Goal: Task Accomplishment & Management: Manage account settings

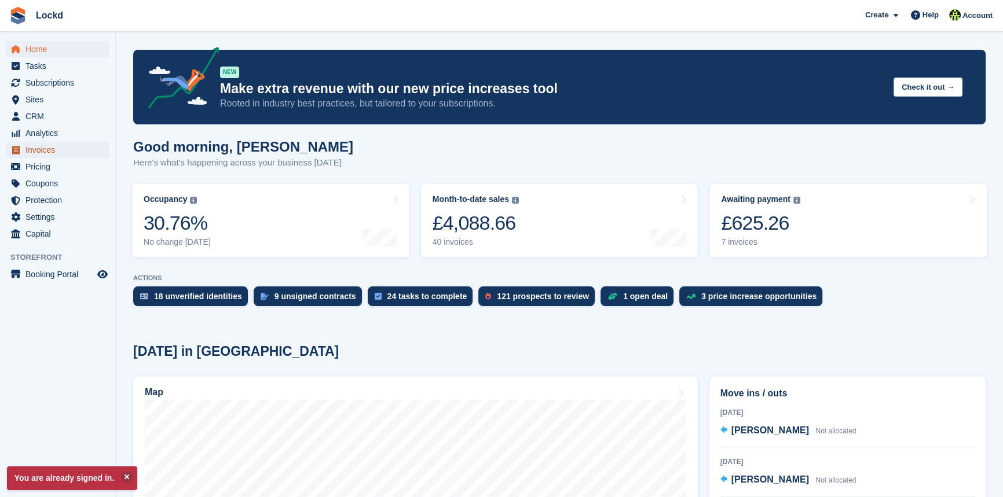
click at [43, 151] on span "Invoices" at bounding box center [59, 150] width 69 height 16
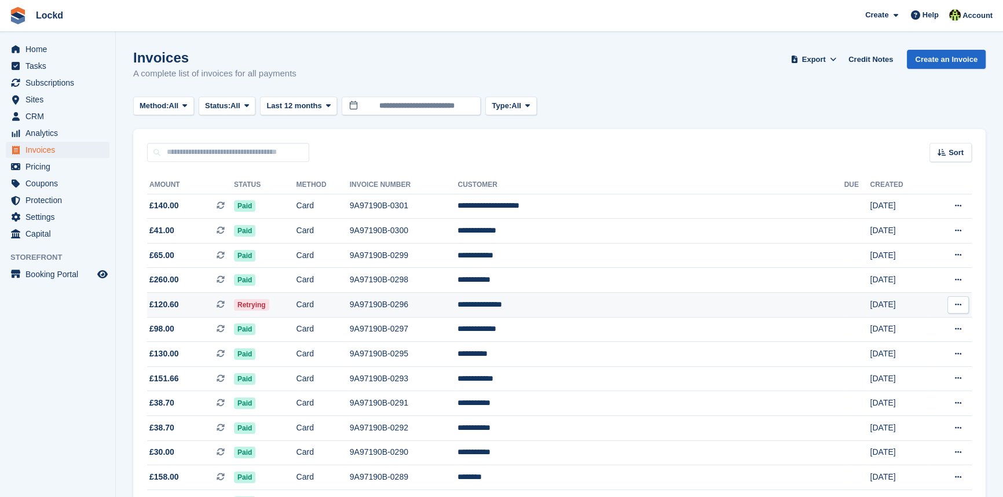
click at [159, 304] on span "£120.60" at bounding box center [164, 305] width 30 height 12
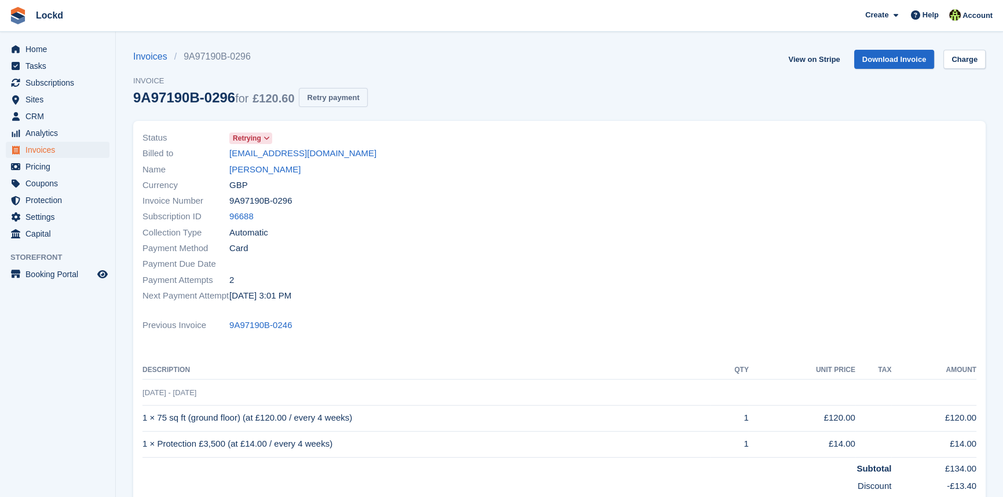
click at [335, 98] on button "Retry payment" at bounding box center [333, 97] width 68 height 19
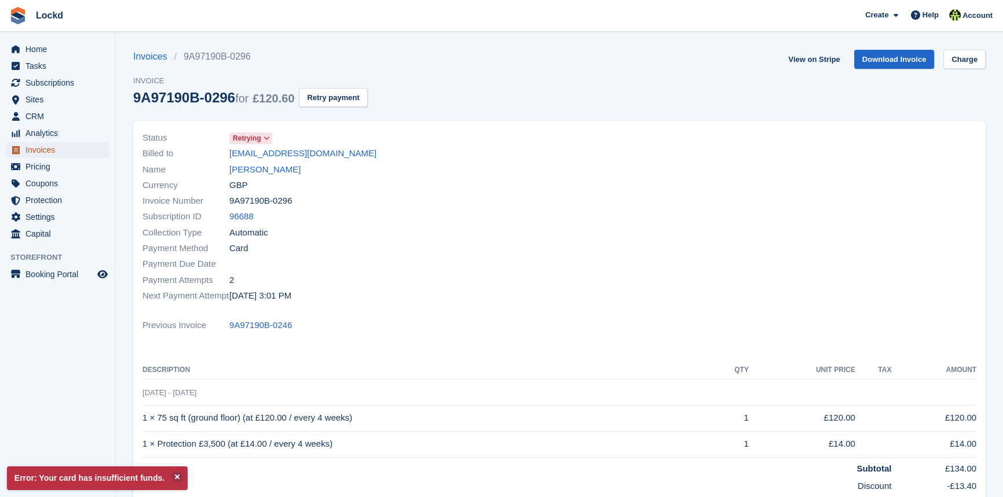
click at [40, 147] on span "Invoices" at bounding box center [59, 150] width 69 height 16
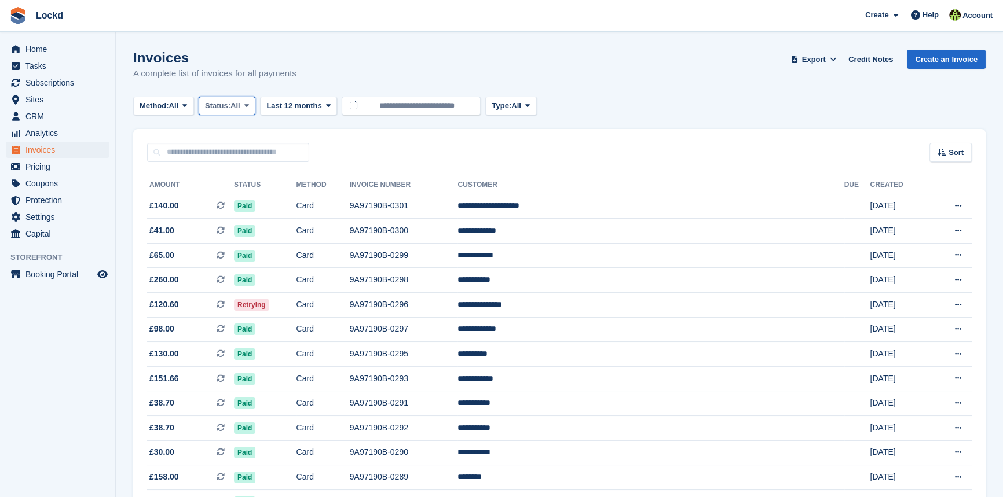
click at [222, 109] on span "Status:" at bounding box center [217, 106] width 25 height 12
click at [236, 199] on link "Open" at bounding box center [254, 195] width 101 height 21
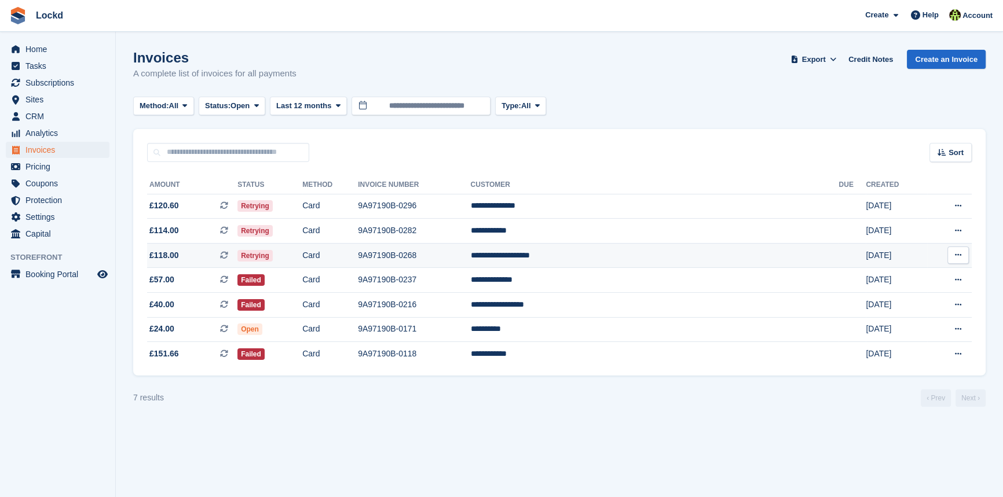
click at [963, 256] on button at bounding box center [957, 255] width 21 height 17
click at [882, 295] on p "View on Stripe" at bounding box center [913, 294] width 101 height 19
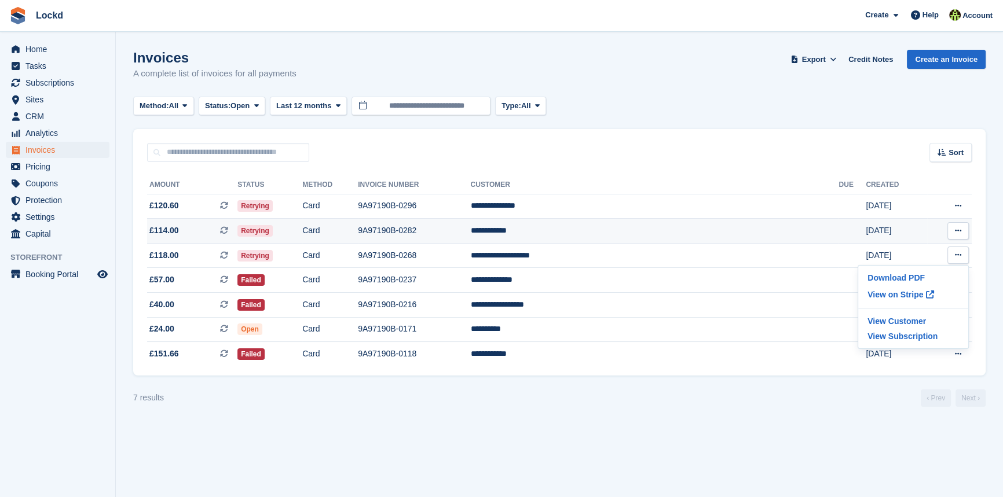
click at [955, 227] on icon at bounding box center [958, 231] width 6 height 8
click at [900, 271] on p "View on Stripe" at bounding box center [913, 270] width 101 height 19
click at [613, 233] on td "**********" at bounding box center [655, 231] width 368 height 25
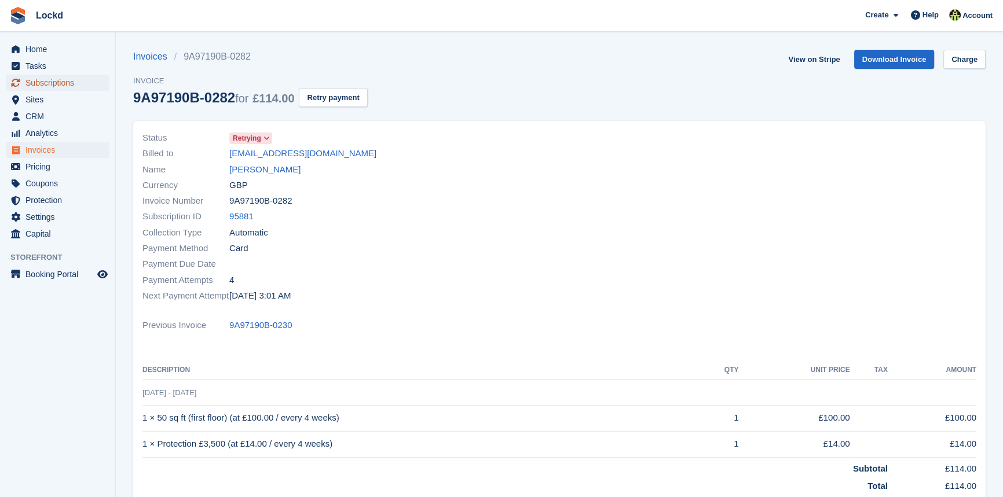
click at [60, 84] on span "Subscriptions" at bounding box center [59, 83] width 69 height 16
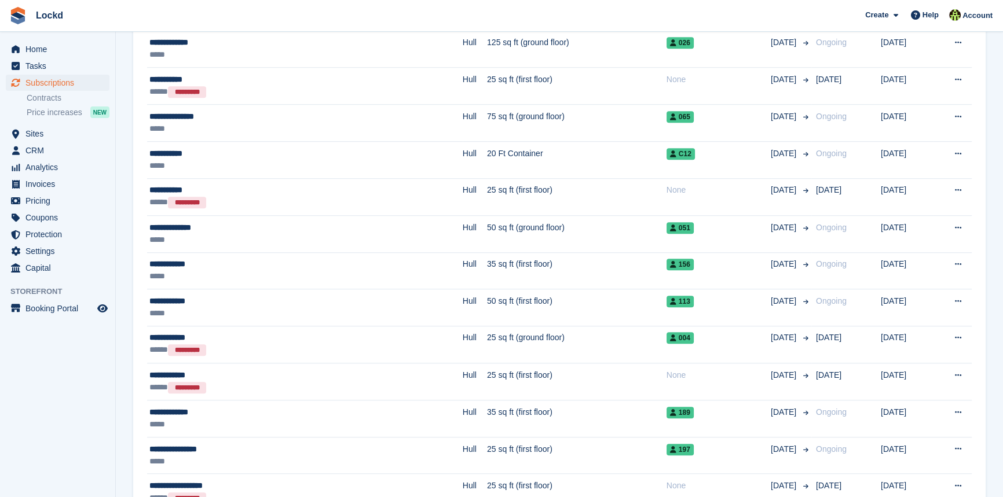
scroll to position [1210, 0]
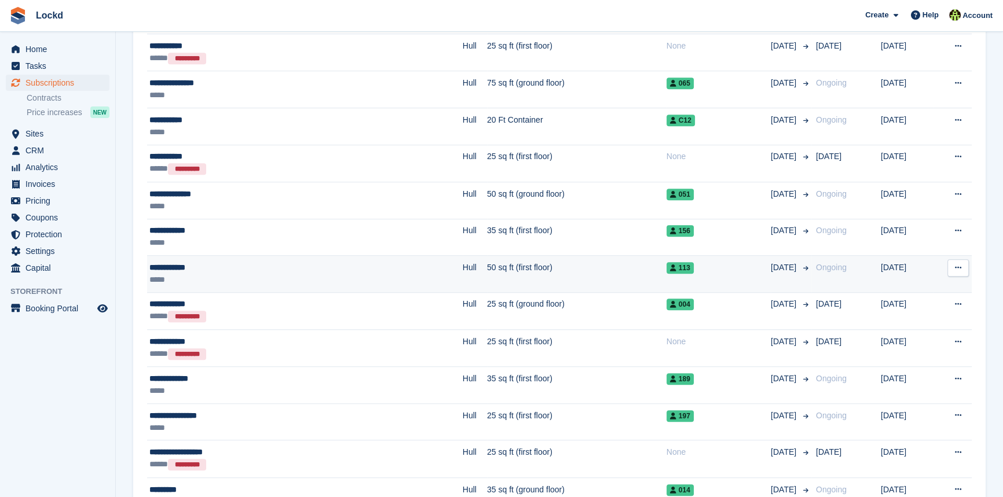
click at [176, 268] on div "**********" at bounding box center [247, 268] width 197 height 12
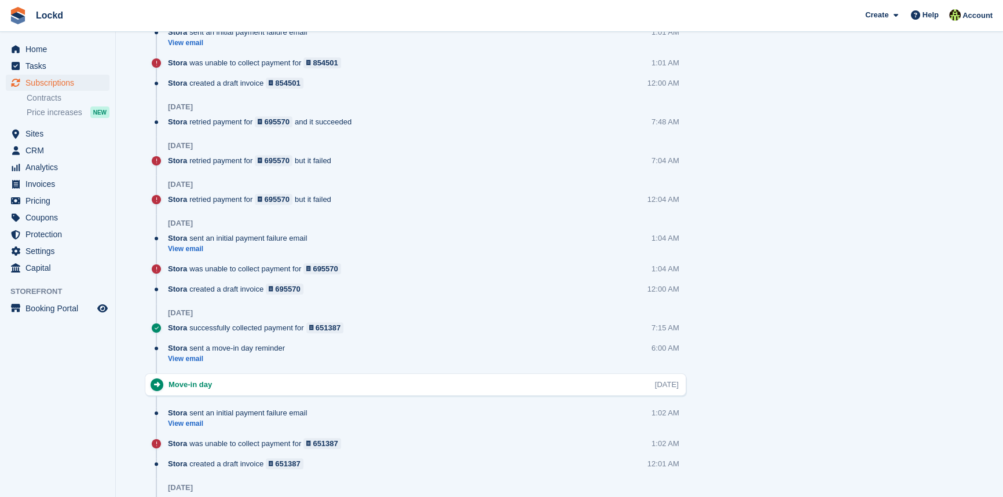
scroll to position [1052, 0]
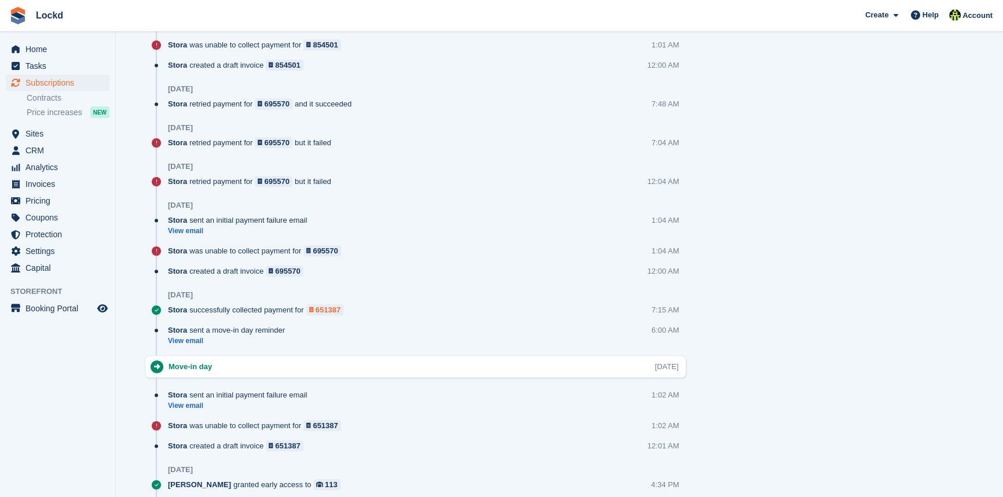
click at [324, 307] on div "651387" at bounding box center [327, 309] width 25 height 11
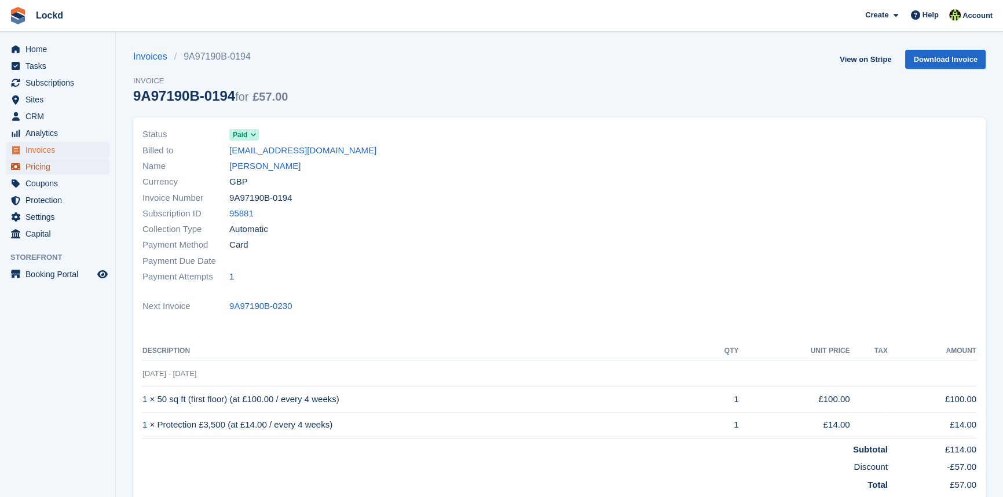
click at [39, 168] on span "Pricing" at bounding box center [59, 167] width 69 height 16
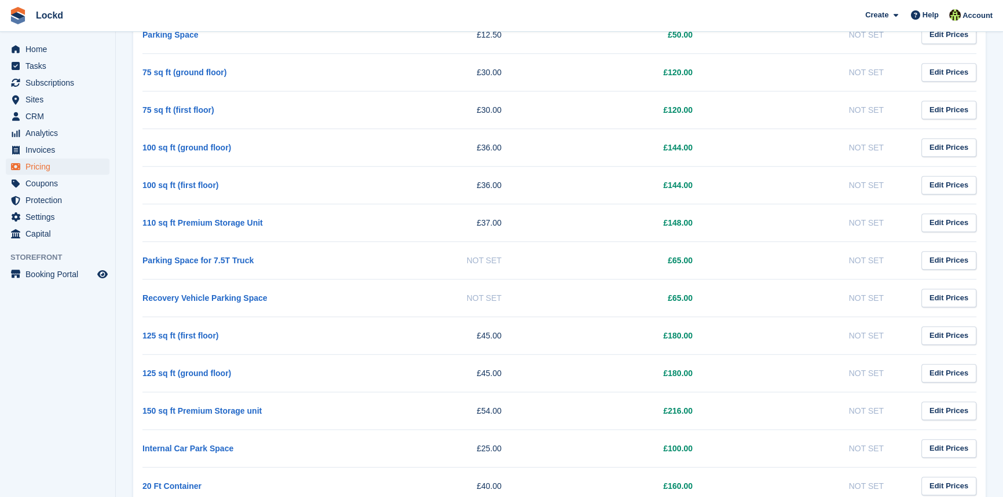
scroll to position [1116, 0]
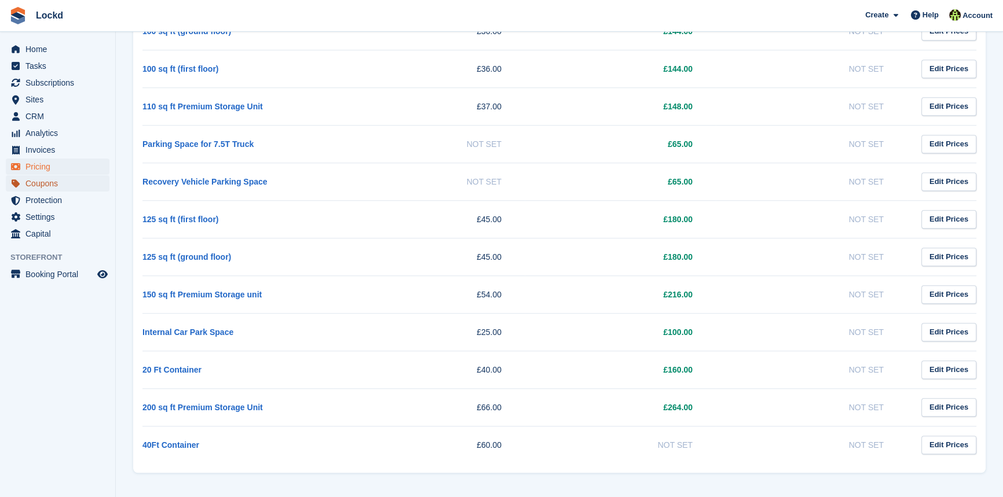
click at [41, 184] on span "Coupons" at bounding box center [59, 183] width 69 height 16
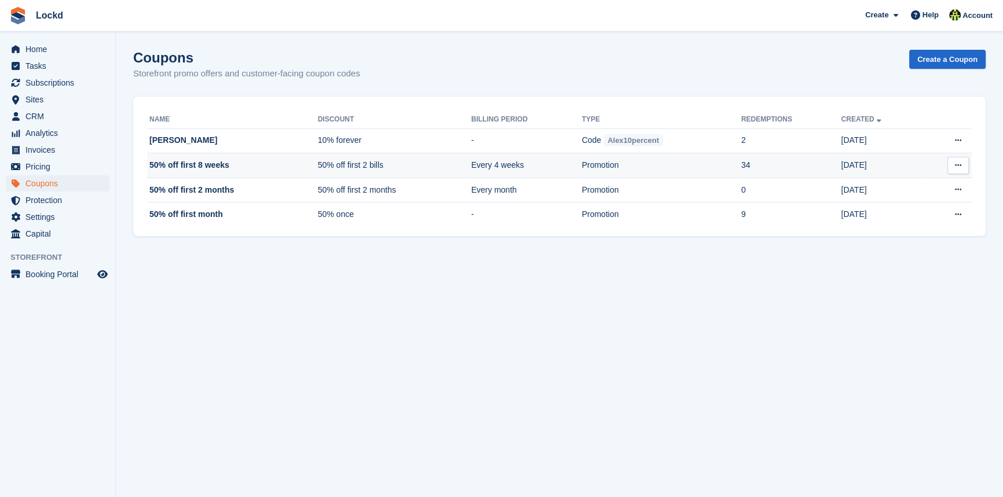
click at [961, 168] on button at bounding box center [957, 165] width 21 height 17
click at [894, 203] on p "Edit coupon" at bounding box center [913, 203] width 101 height 15
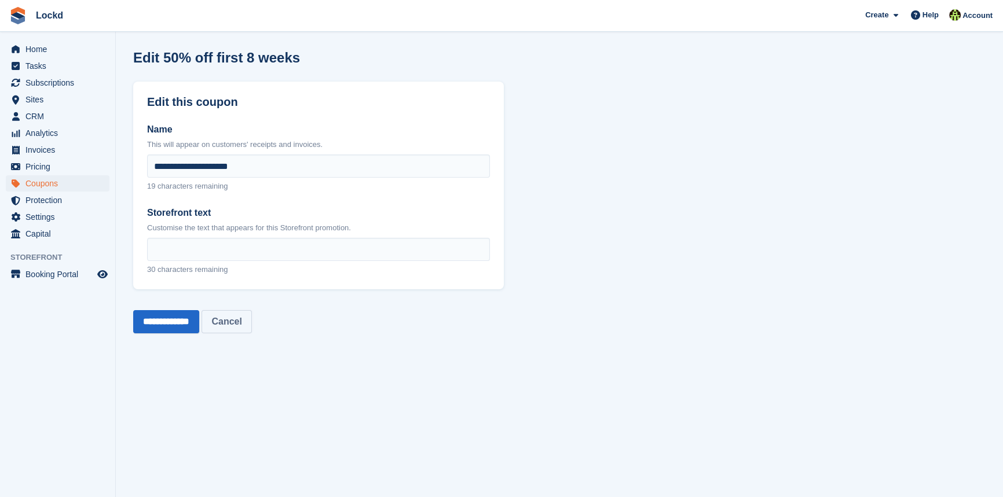
click at [251, 324] on link "Cancel" at bounding box center [226, 321] width 50 height 23
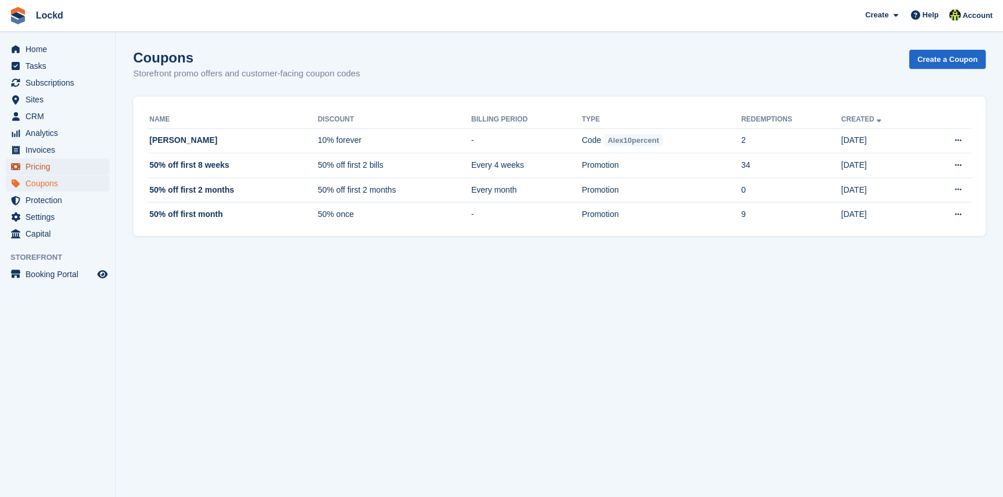
click at [38, 167] on span "Pricing" at bounding box center [59, 167] width 69 height 16
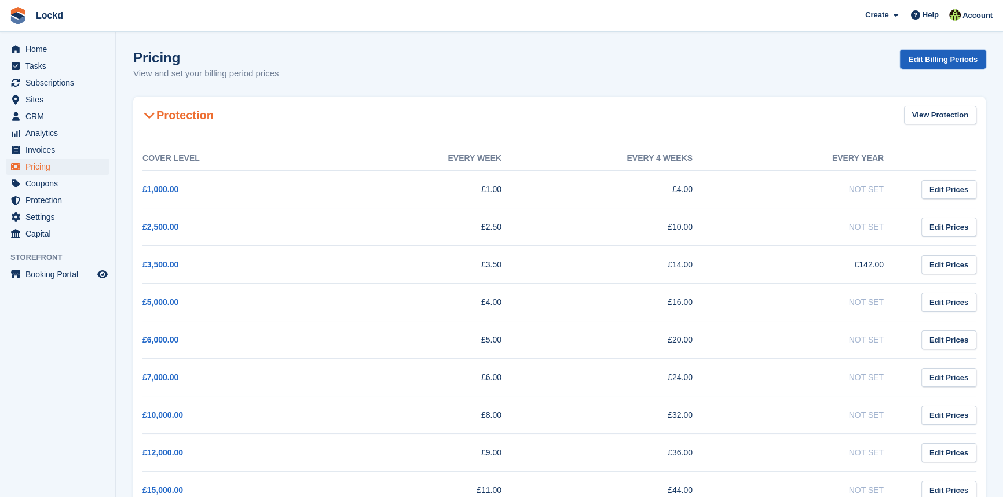
click at [935, 60] on link "Edit Billing Periods" at bounding box center [942, 59] width 85 height 19
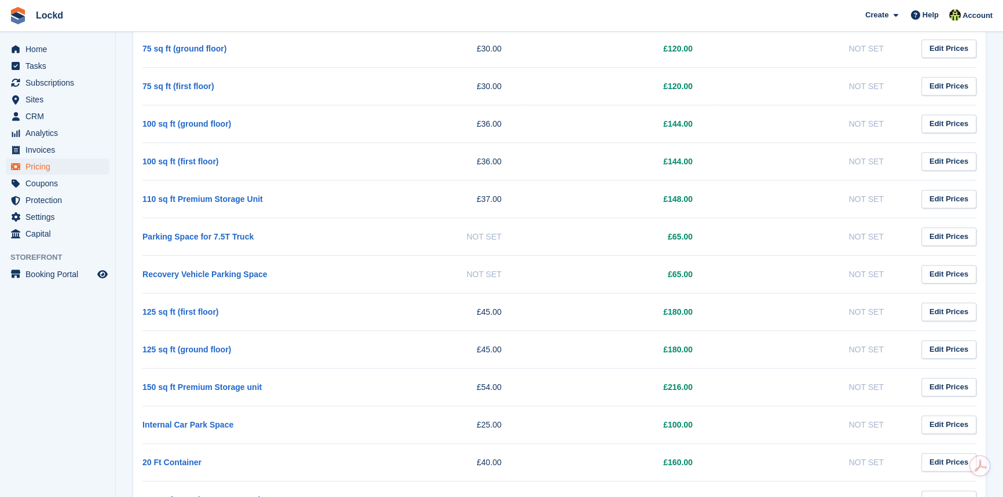
scroll to position [1116, 0]
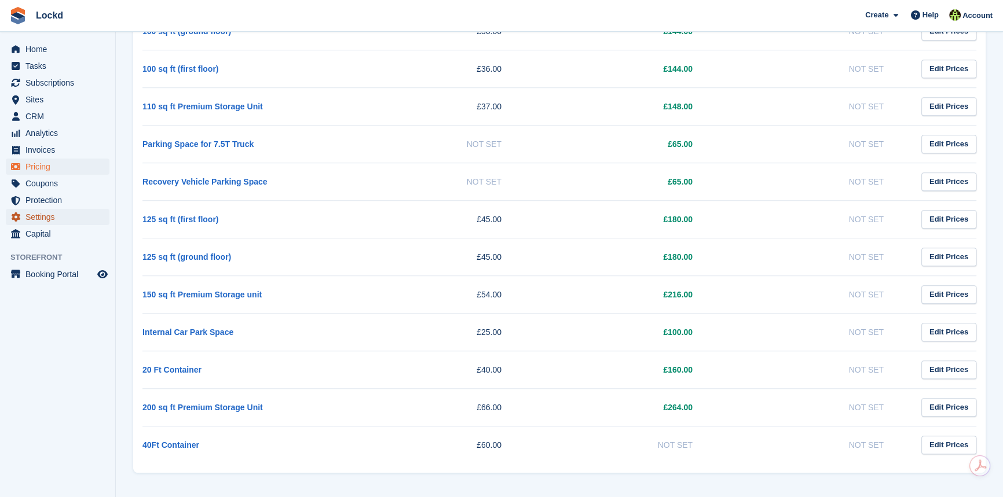
click at [42, 219] on span "Settings" at bounding box center [59, 217] width 69 height 16
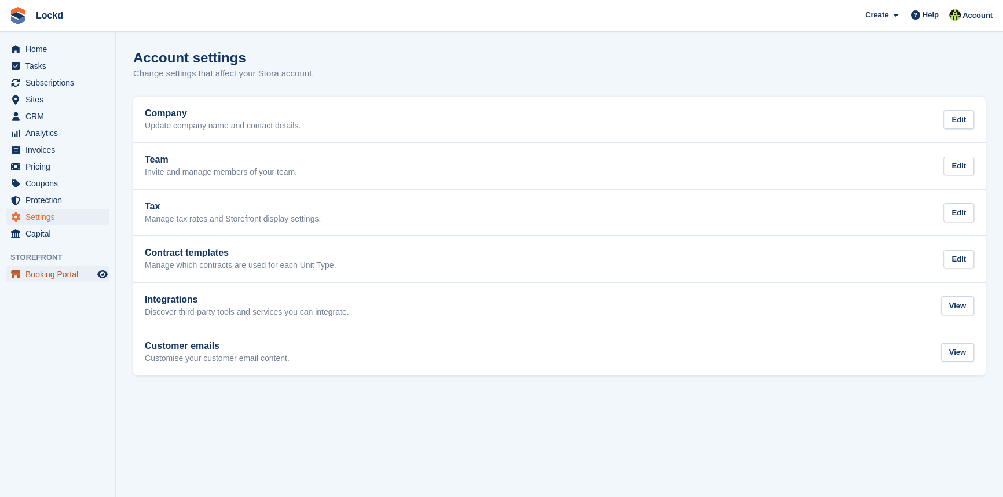
click at [57, 274] on span "Booking Portal" at bounding box center [59, 274] width 69 height 16
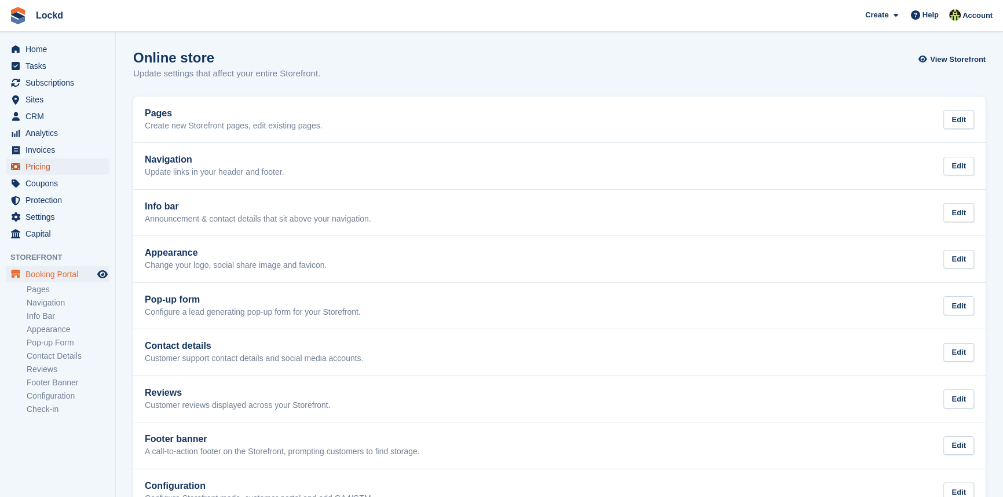
click at [43, 166] on span "Pricing" at bounding box center [59, 167] width 69 height 16
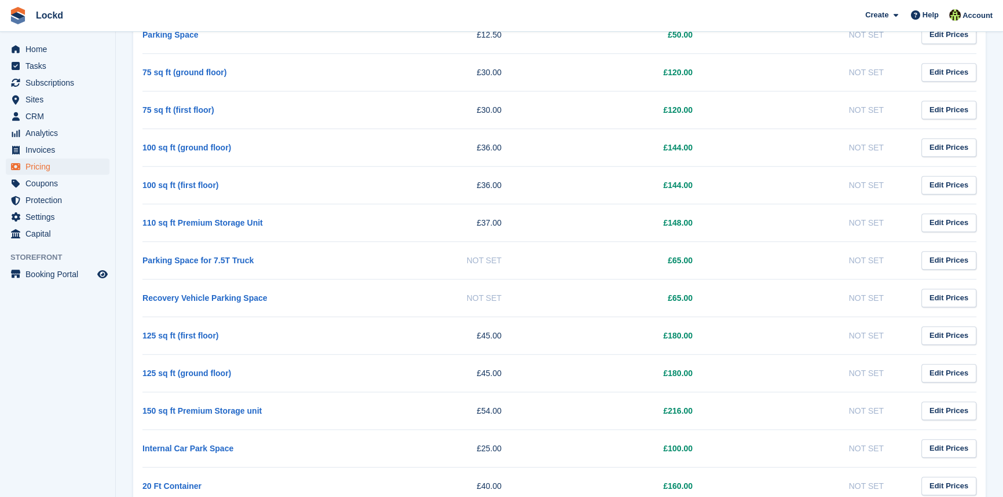
scroll to position [1116, 0]
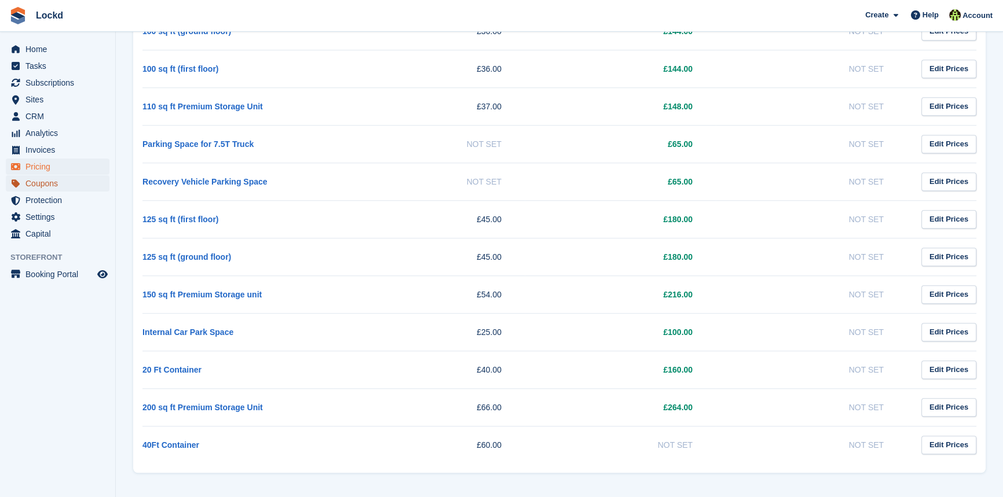
click at [45, 185] on span "Coupons" at bounding box center [59, 183] width 69 height 16
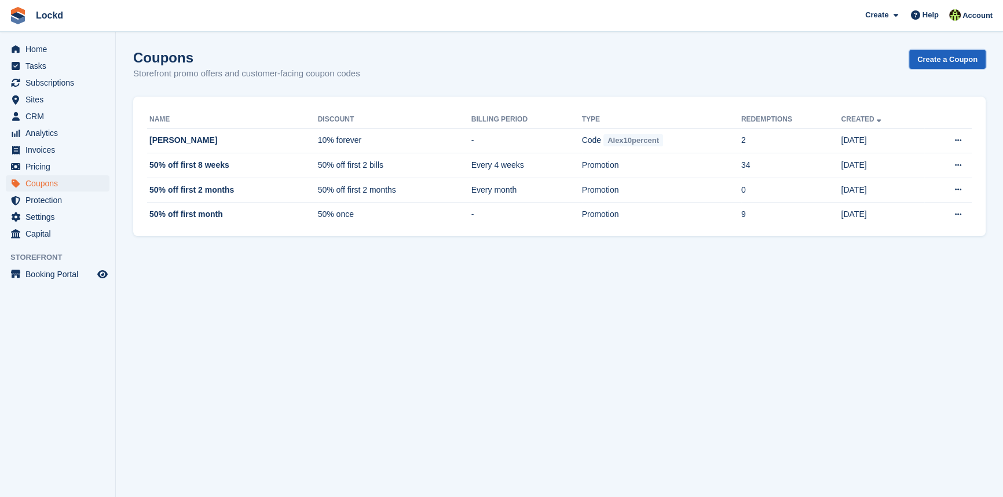
click at [934, 63] on link "Create a Coupon" at bounding box center [947, 59] width 76 height 19
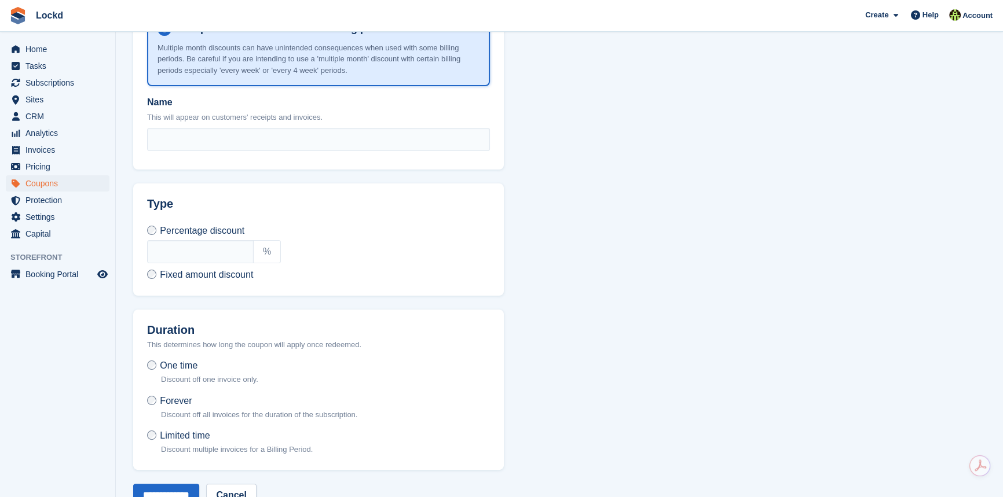
scroll to position [263, 0]
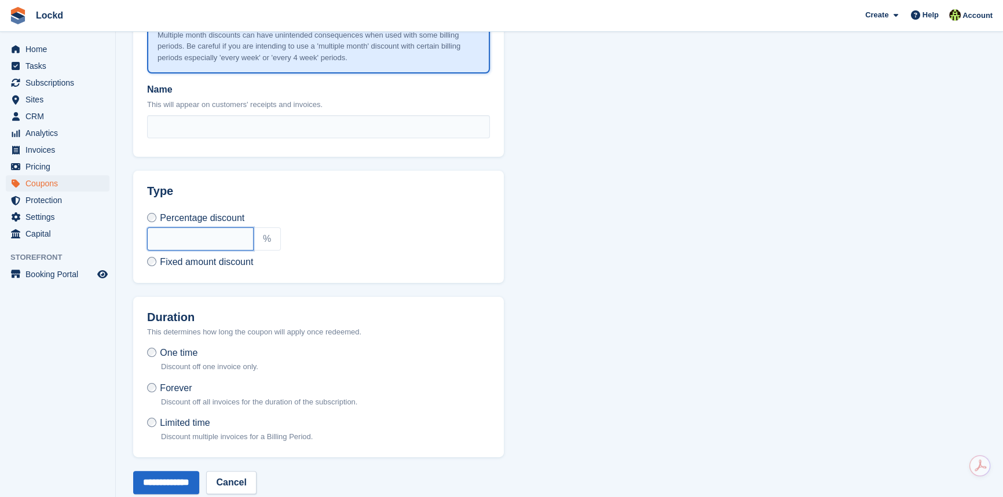
click at [168, 245] on input "text" at bounding box center [200, 238] width 107 height 23
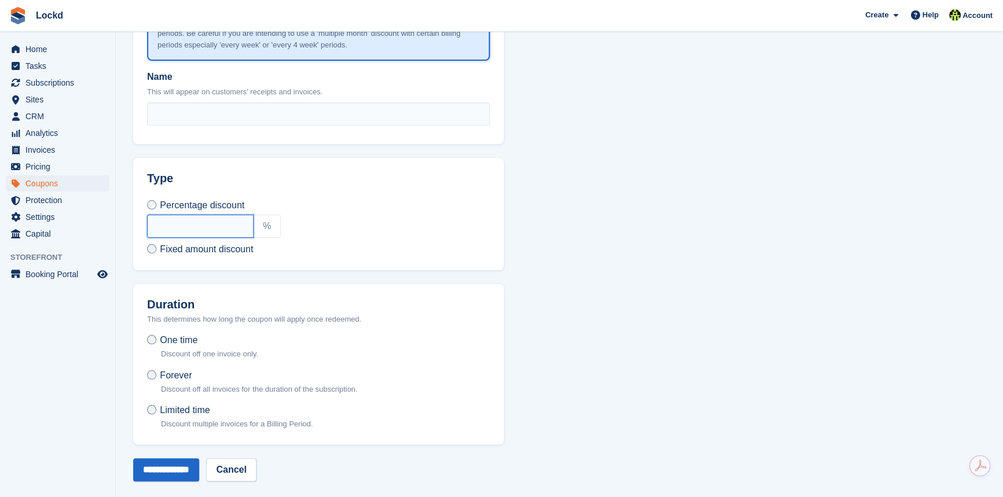
scroll to position [282, 0]
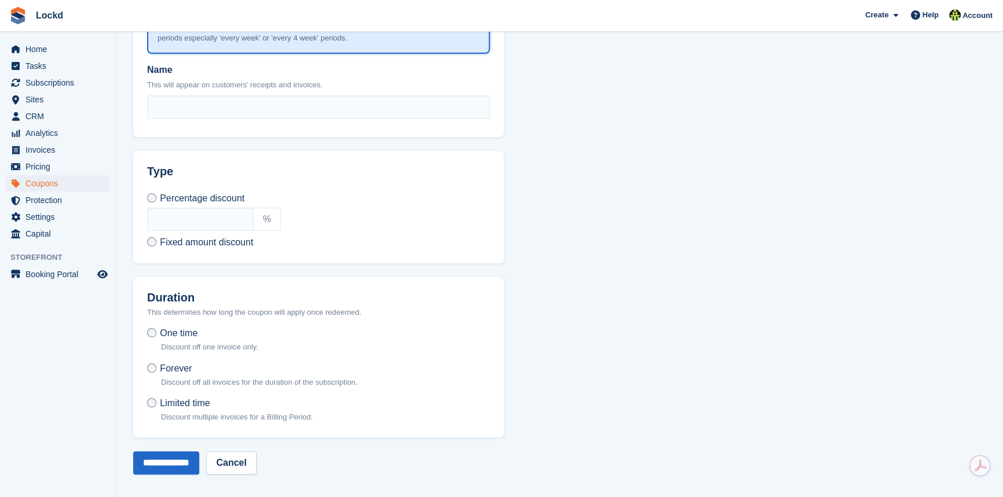
click at [606, 270] on section "Create a coupon What kind of coupon? Customer coupon code Create a discount cod…" at bounding box center [559, 110] width 887 height 784
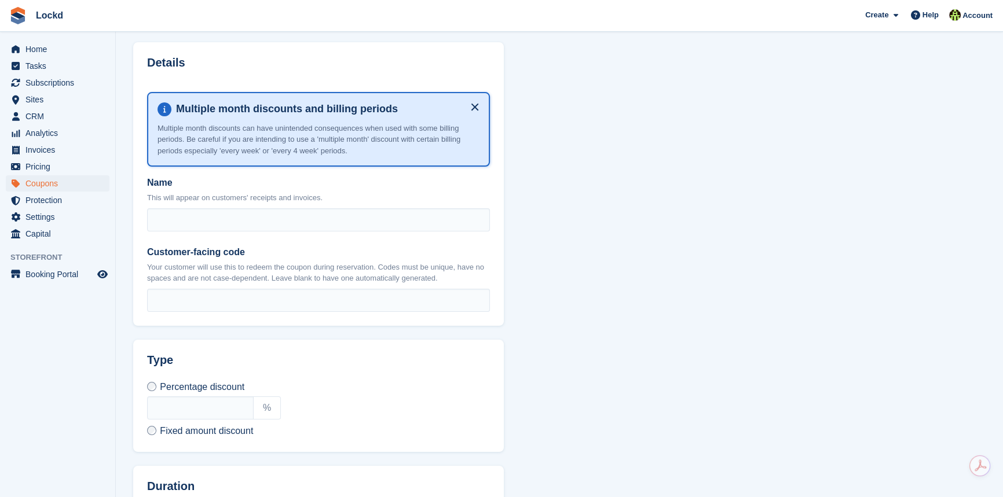
scroll to position [458, 0]
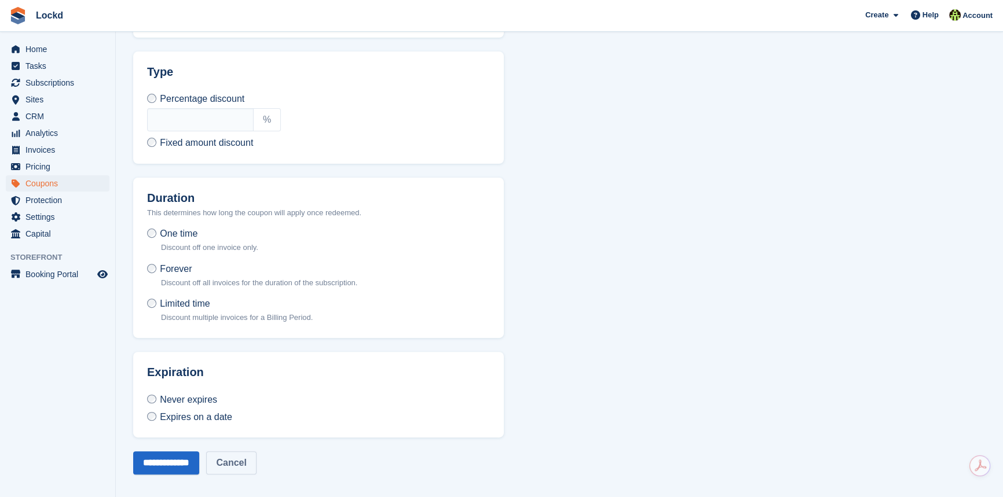
click at [256, 457] on link "Cancel" at bounding box center [231, 463] width 50 height 23
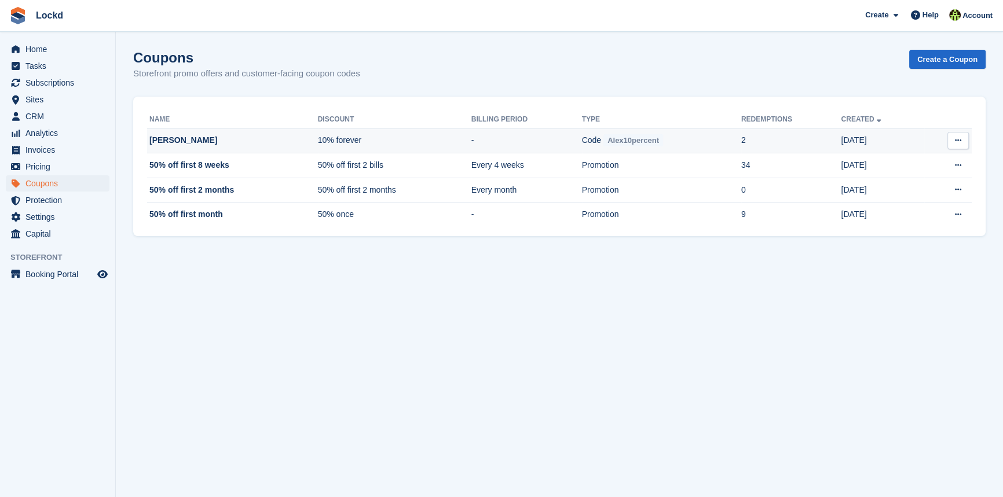
click at [157, 141] on td "Alex" at bounding box center [232, 141] width 171 height 25
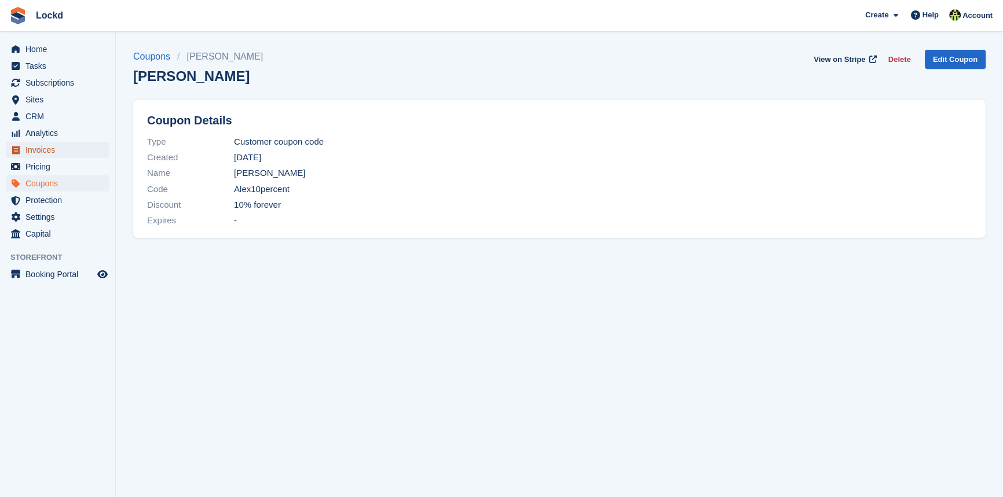
click at [38, 147] on span "Invoices" at bounding box center [59, 150] width 69 height 16
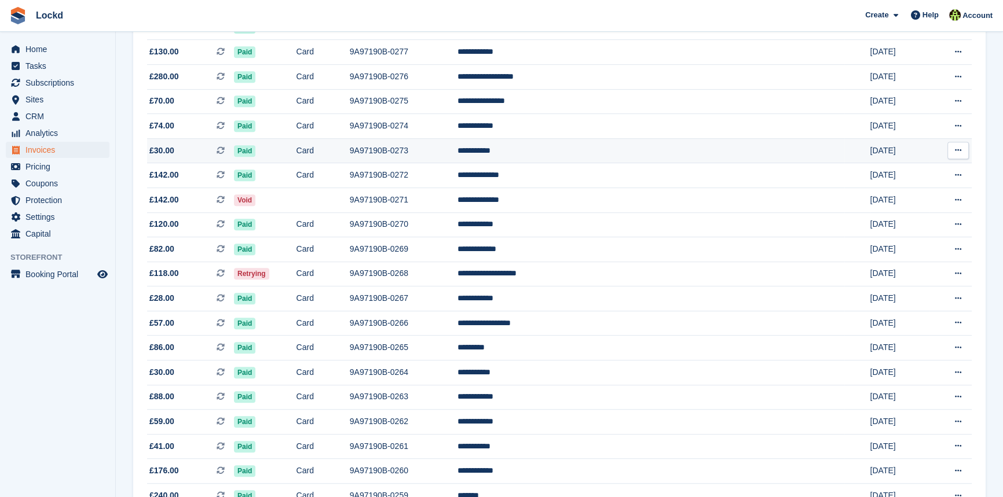
scroll to position [736, 0]
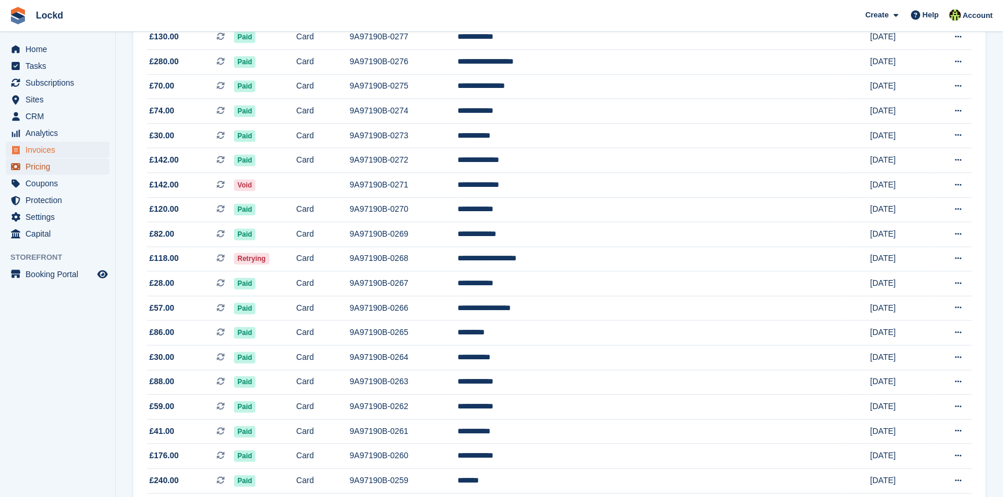
click at [44, 166] on span "Pricing" at bounding box center [59, 167] width 69 height 16
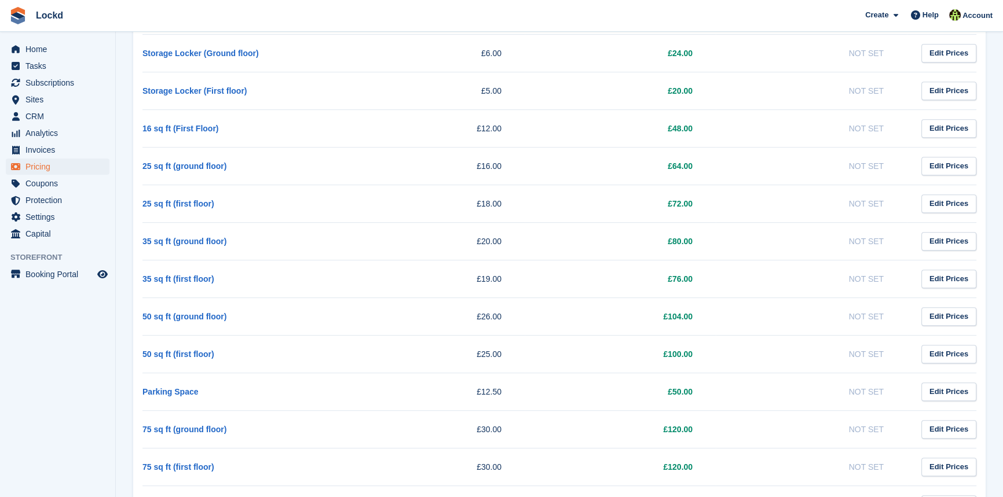
scroll to position [432, 0]
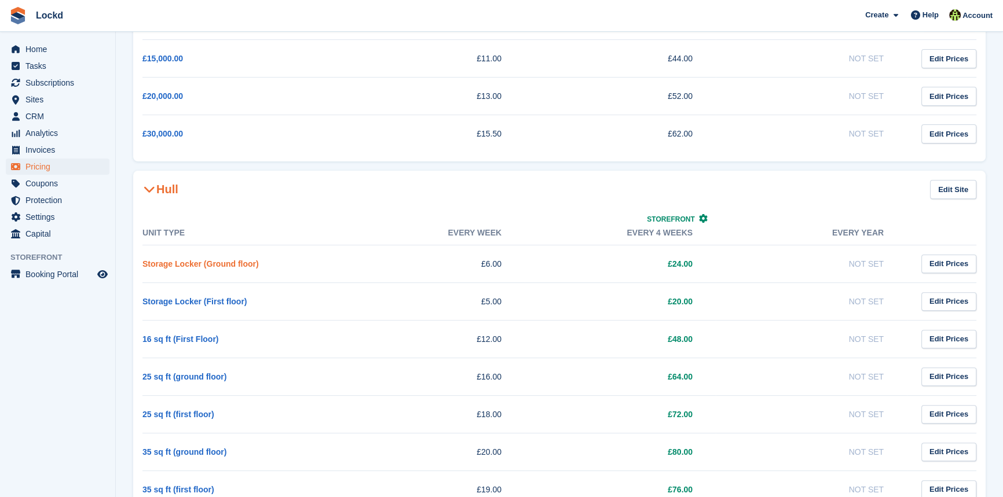
click at [214, 267] on link "Storage Locker (Ground floor)" at bounding box center [200, 263] width 116 height 9
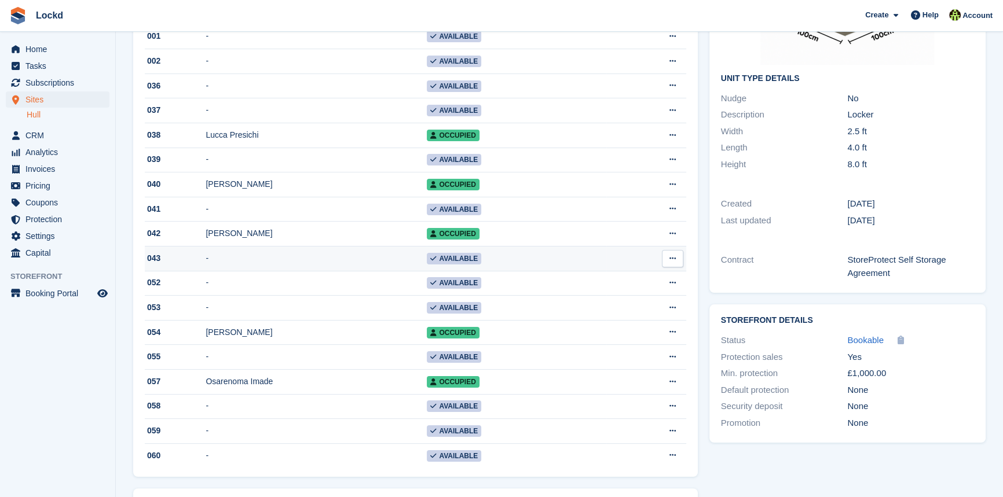
scroll to position [105, 0]
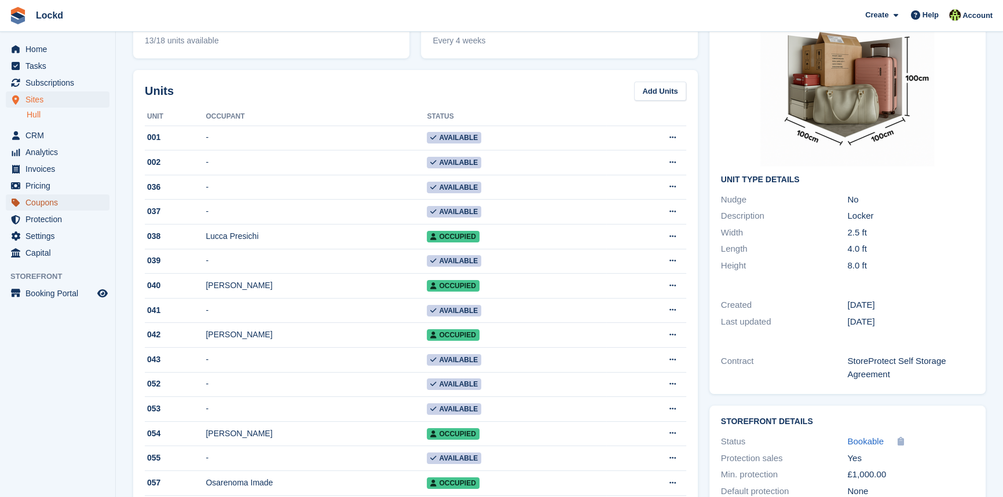
click at [42, 203] on span "Coupons" at bounding box center [59, 203] width 69 height 16
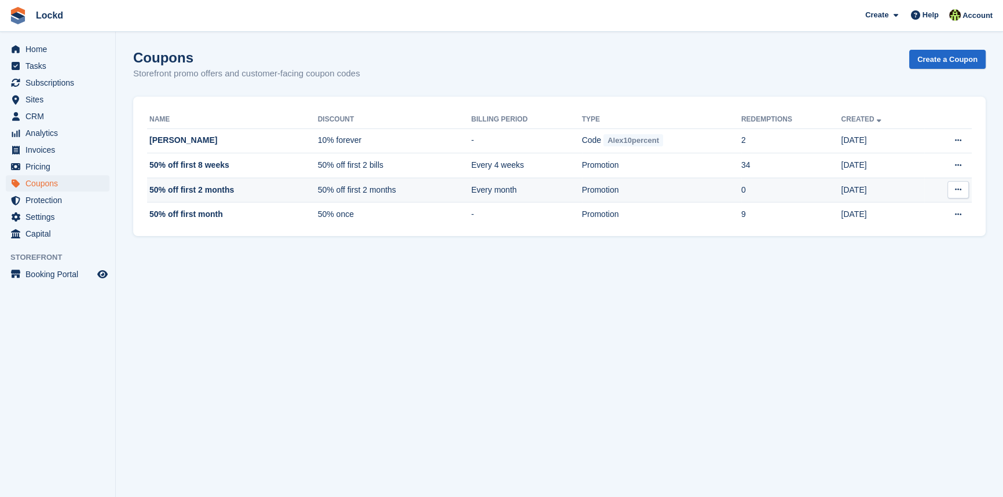
click at [185, 191] on td "50% off first 2 months" at bounding box center [232, 190] width 171 height 25
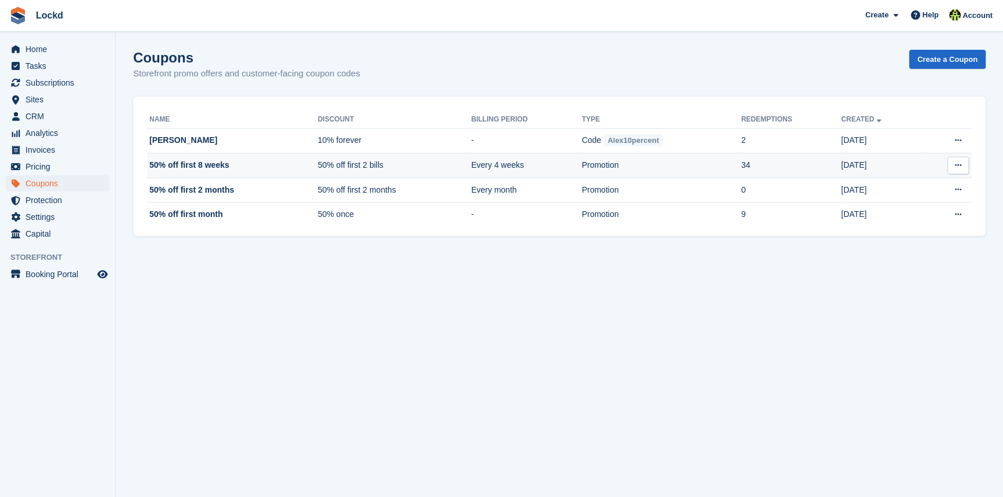
click at [197, 167] on td "50% off first 8 weeks" at bounding box center [232, 165] width 171 height 25
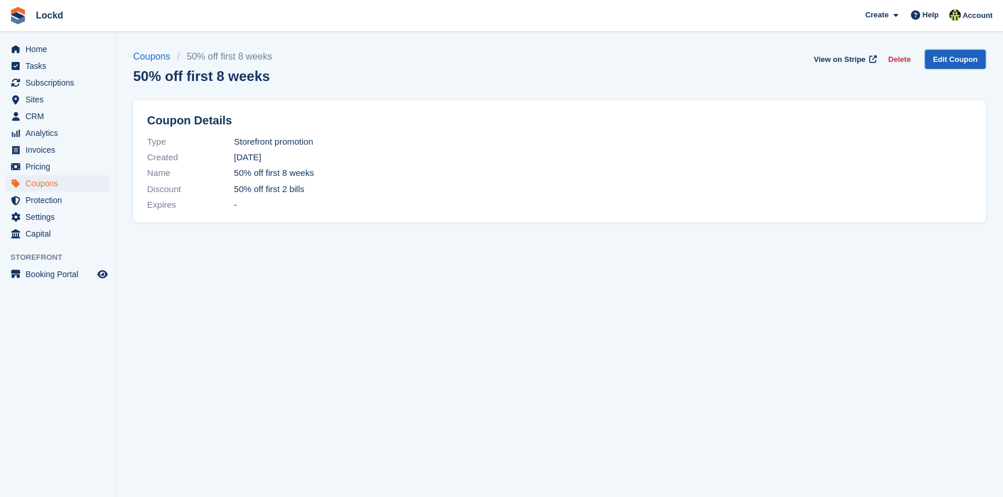
click at [959, 58] on link "Edit Coupon" at bounding box center [954, 59] width 61 height 19
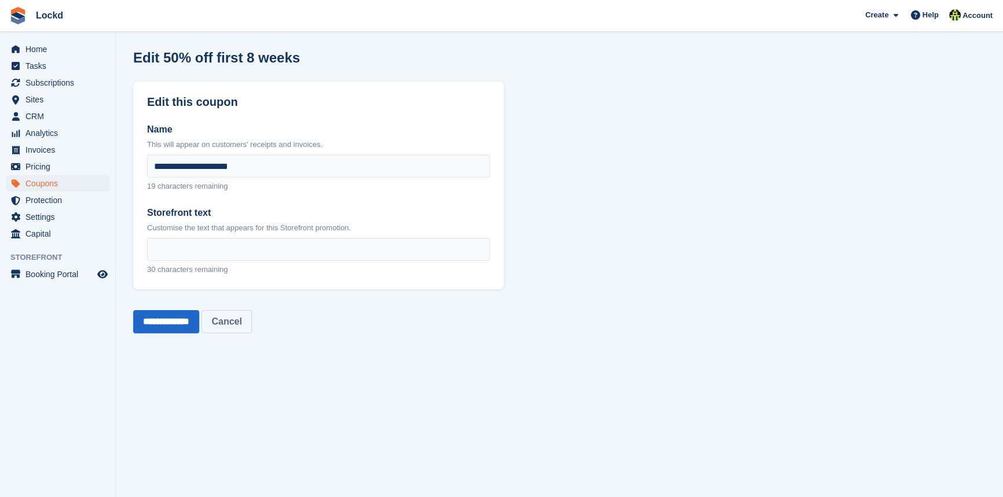
click at [251, 325] on link "Cancel" at bounding box center [226, 321] width 50 height 23
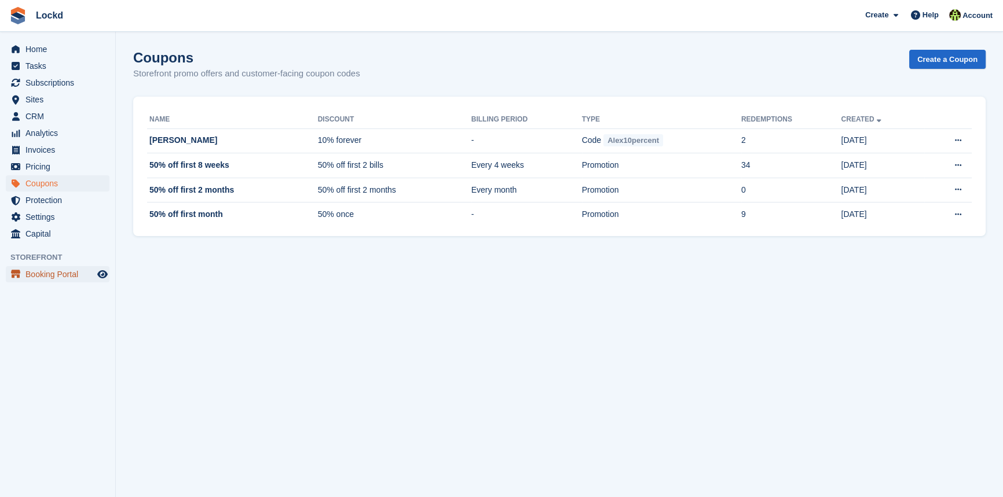
click at [46, 278] on span "Booking Portal" at bounding box center [59, 274] width 69 height 16
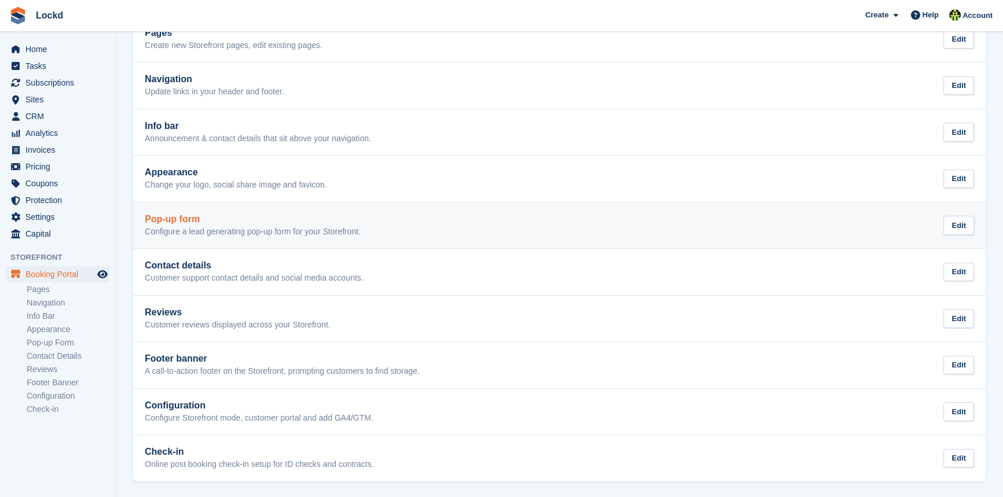
scroll to position [81, 0]
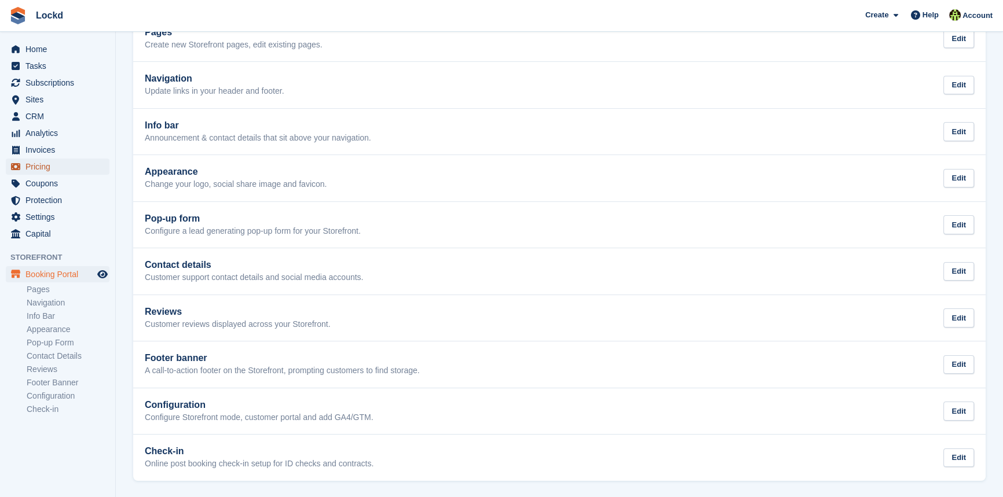
click at [52, 167] on span "Pricing" at bounding box center [59, 167] width 69 height 16
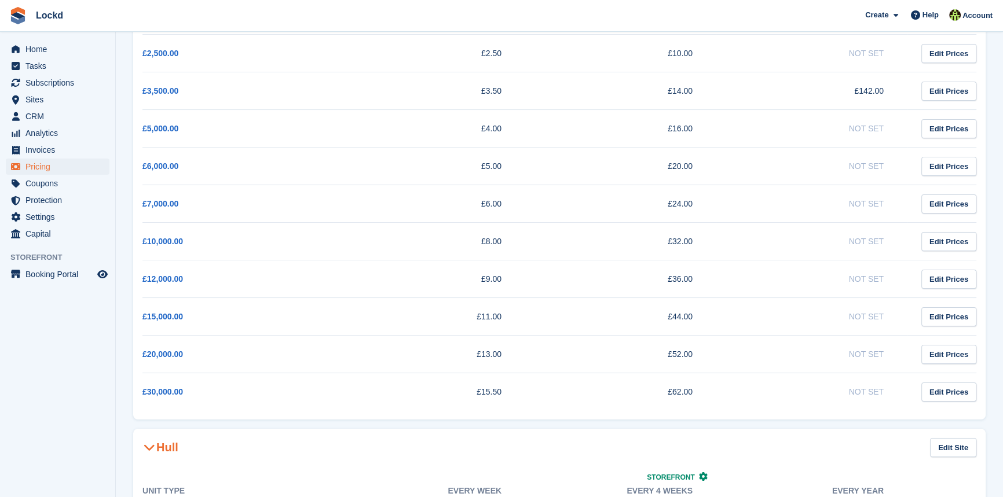
scroll to position [421, 0]
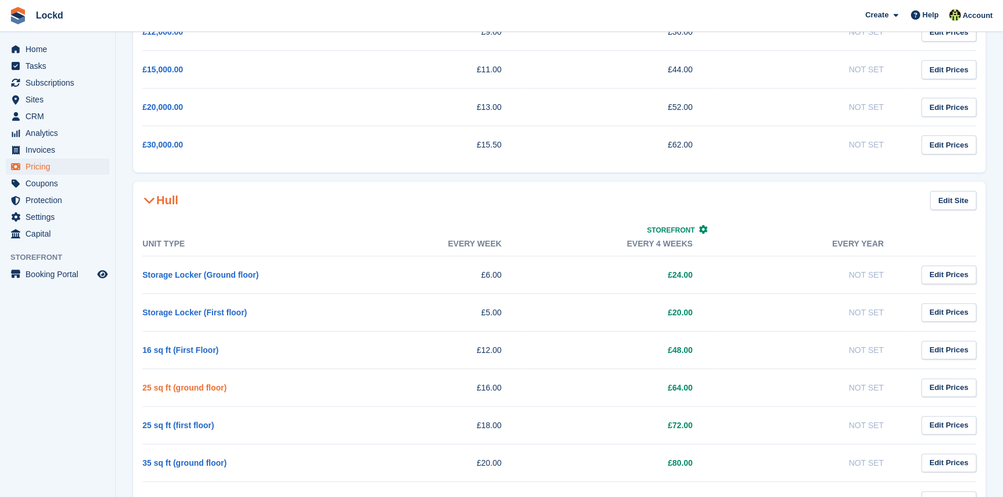
click at [180, 391] on link "25 sq ft (ground floor)" at bounding box center [184, 387] width 84 height 9
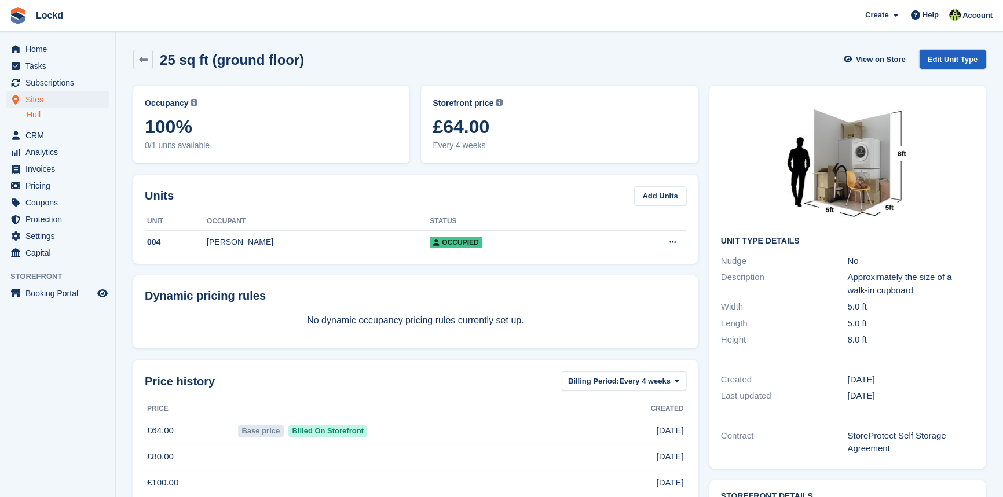
click at [966, 67] on link "Edit Unit Type" at bounding box center [952, 59] width 66 height 19
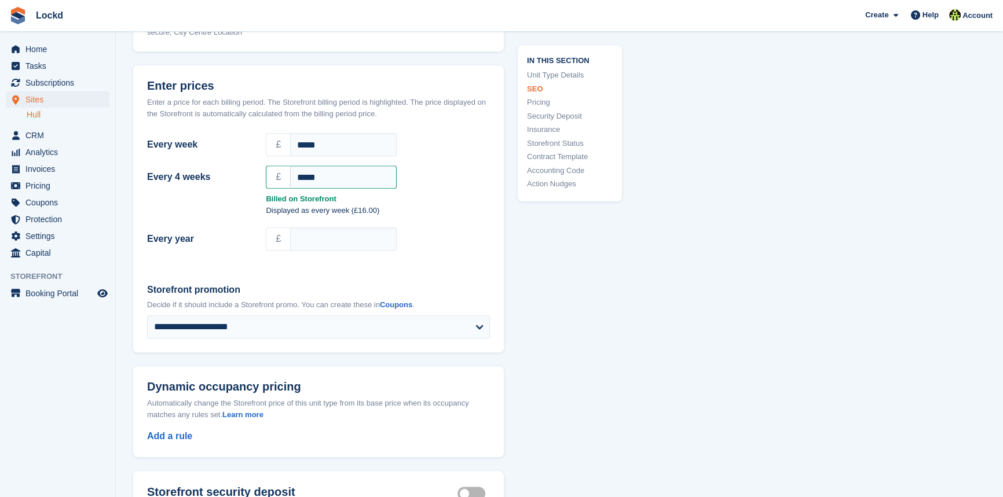
scroll to position [1000, 0]
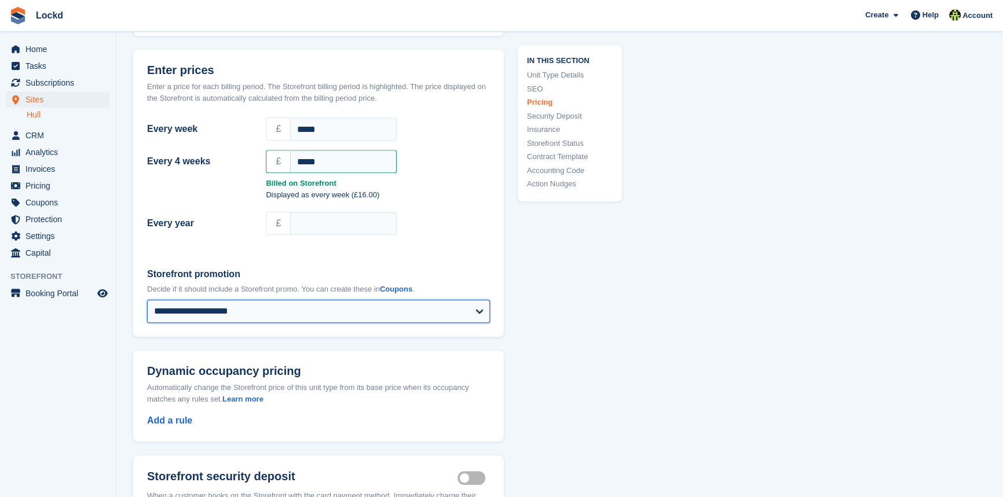
click at [479, 307] on select "**********" at bounding box center [318, 311] width 343 height 23
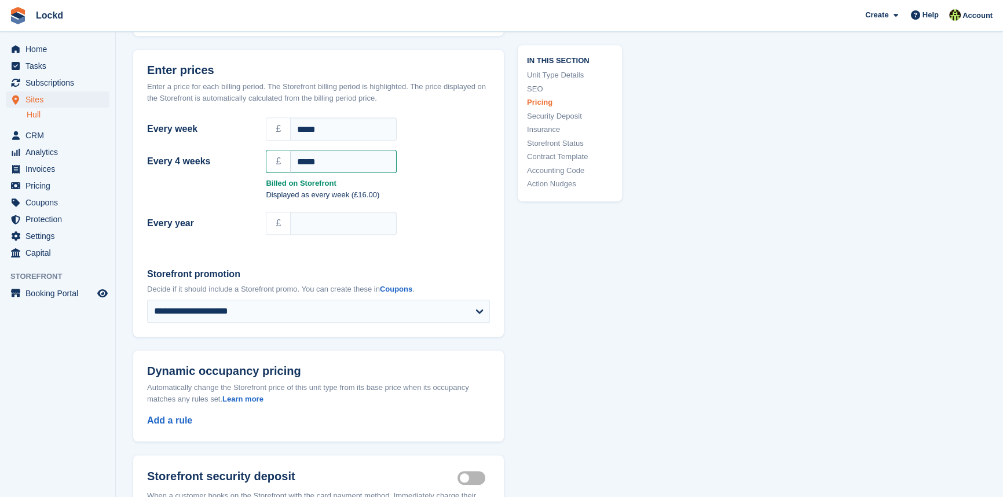
click at [494, 256] on div "**********" at bounding box center [318, 295] width 370 height 83
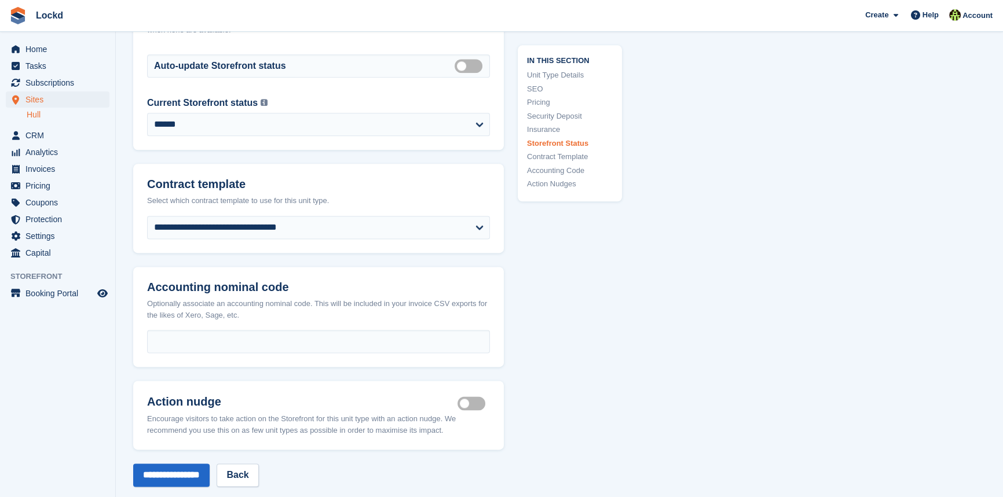
scroll to position [1894, 0]
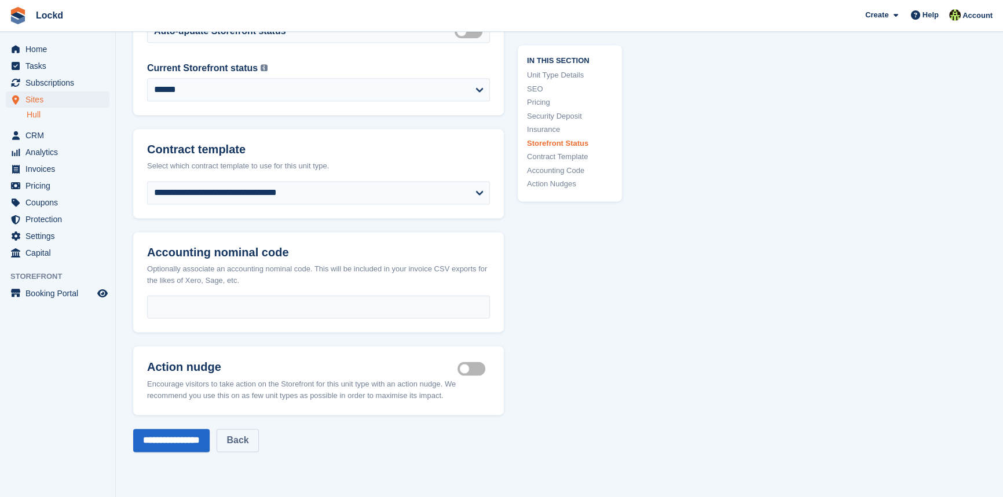
click at [258, 443] on link "Back" at bounding box center [237, 440] width 42 height 23
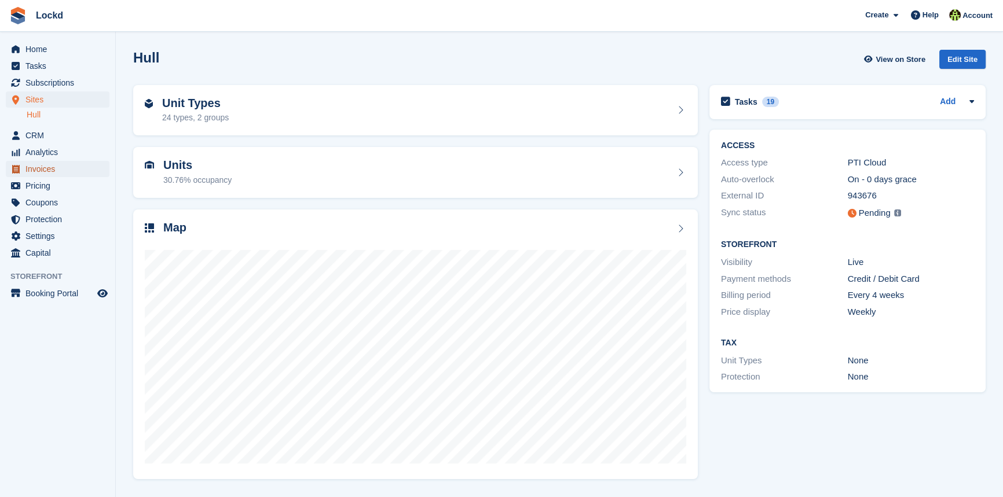
click at [48, 171] on span "Invoices" at bounding box center [59, 169] width 69 height 16
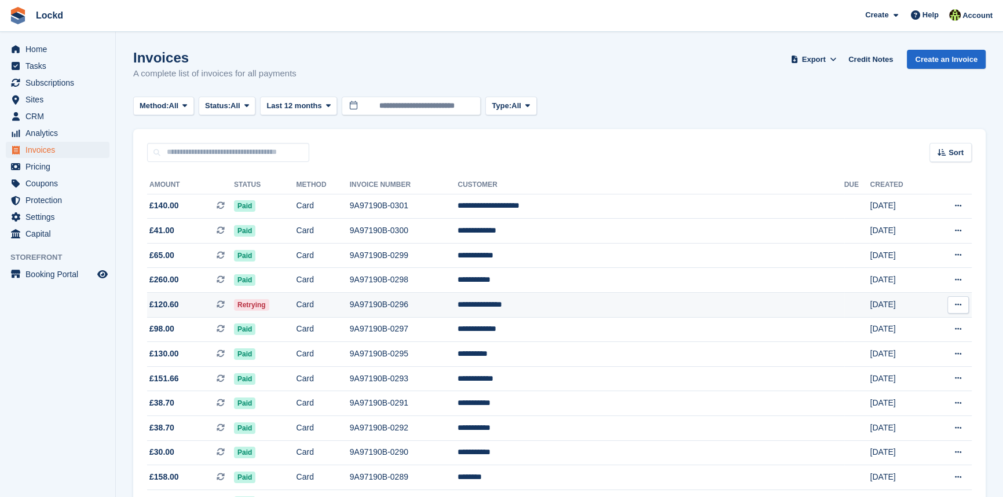
click at [615, 308] on td "**********" at bounding box center [650, 305] width 386 height 25
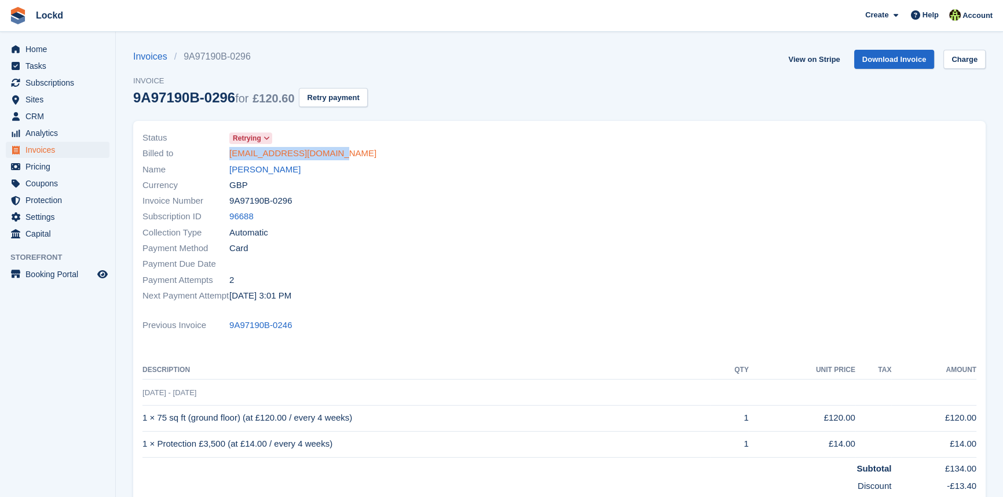
drag, startPoint x: 351, startPoint y: 151, endPoint x: 229, endPoint y: 154, distance: 122.2
click at [229, 154] on div "Billed to [EMAIL_ADDRESS][DOMAIN_NAME]" at bounding box center [347, 154] width 410 height 16
copy link "natzbuddy@hotmail.co.uk"
click at [252, 167] on link "Natalie greaves" at bounding box center [264, 169] width 71 height 13
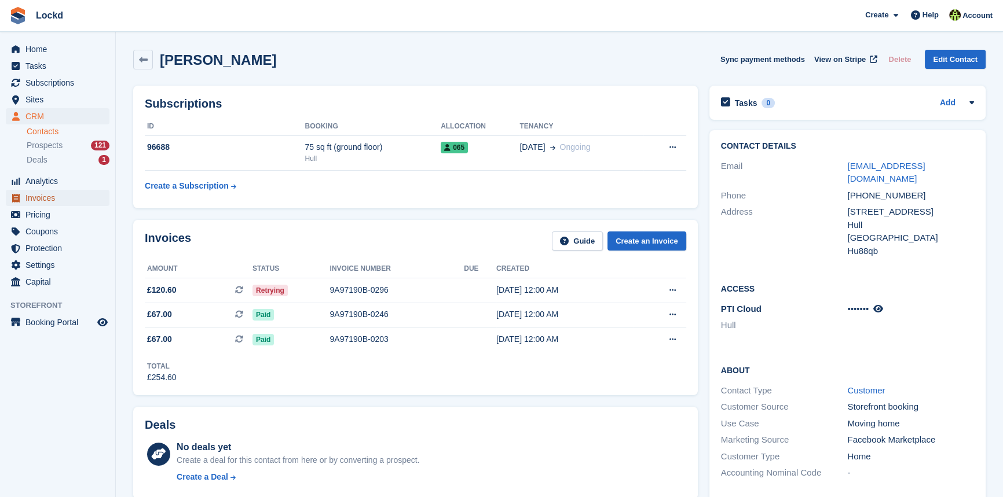
click at [58, 201] on span "Invoices" at bounding box center [59, 198] width 69 height 16
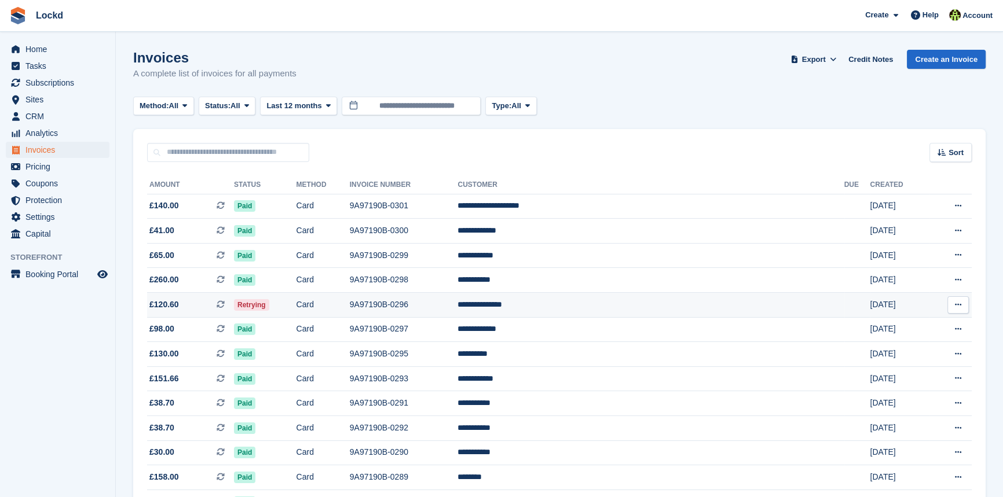
click at [962, 306] on button at bounding box center [957, 304] width 21 height 17
click at [902, 344] on p "View on Stripe" at bounding box center [913, 344] width 101 height 19
click at [619, 303] on td "**********" at bounding box center [650, 305] width 386 height 25
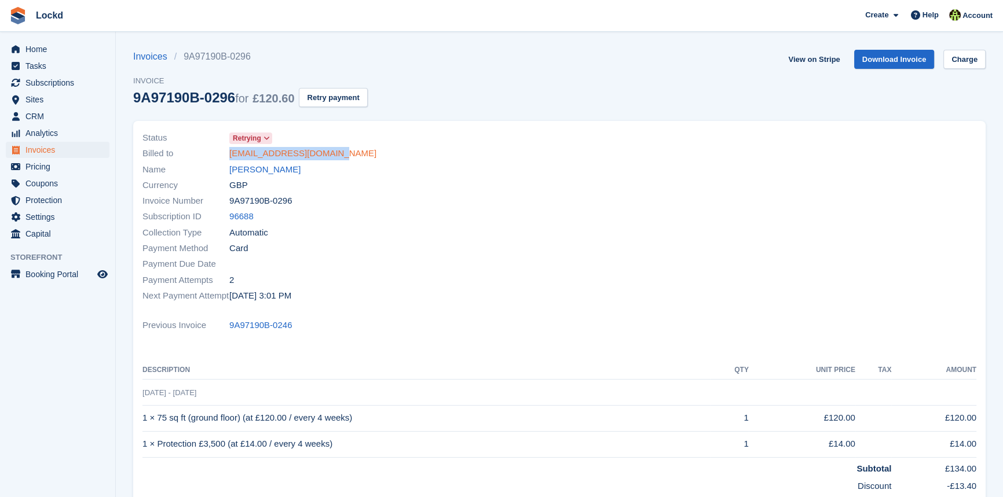
drag, startPoint x: 336, startPoint y: 155, endPoint x: 230, endPoint y: 154, distance: 105.4
click at [230, 154] on div "Billed to [EMAIL_ADDRESS][DOMAIN_NAME]" at bounding box center [347, 154] width 410 height 16
copy link "[EMAIL_ADDRESS][DOMAIN_NAME]"
